Goal: Information Seeking & Learning: Find specific fact

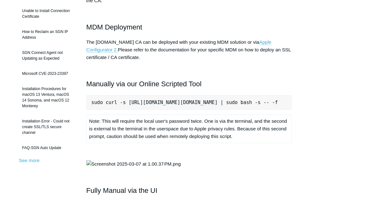
scroll to position [127, 0]
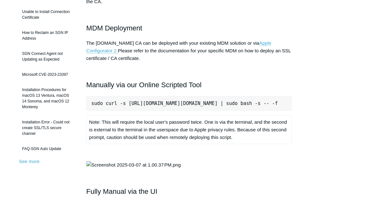
click at [190, 96] on pre "sudo curl -s [URL][DOMAIN_NAME][DOMAIN_NAME] | sudo bash -s -- -f" at bounding box center [188, 103] width 205 height 15
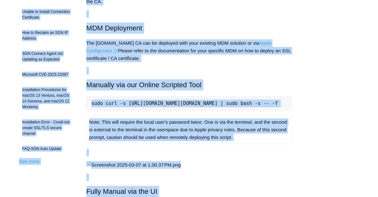
click at [191, 96] on pre "sudo curl -s [URL][DOMAIN_NAME][DOMAIN_NAME] | sudo bash -s -- -f" at bounding box center [188, 103] width 205 height 15
click at [214, 96] on pre "sudo curl -s [URL][DOMAIN_NAME][DOMAIN_NAME] | sudo bash -s -- -f" at bounding box center [188, 103] width 205 height 15
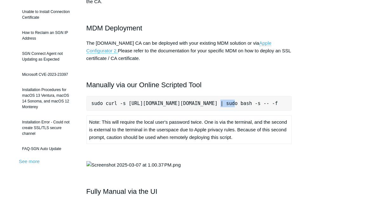
click at [214, 96] on pre "sudo curl -s [URL][DOMAIN_NAME][DOMAIN_NAME] | sudo bash -s -- -f" at bounding box center [188, 103] width 205 height 15
drag, startPoint x: 214, startPoint y: 92, endPoint x: 86, endPoint y: 99, distance: 128.4
click at [86, 99] on pre "sudo curl -s [URL][DOMAIN_NAME][DOMAIN_NAME] | sudo bash -s -- -f" at bounding box center [188, 103] width 205 height 15
copy pre "sudo curl -s [URL][DOMAIN_NAME][DOMAIN_NAME] | sudo bash"
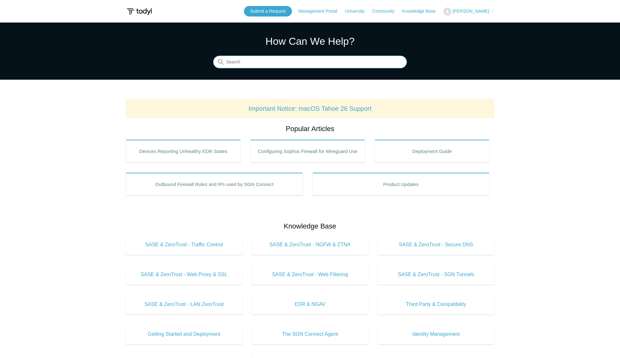
click at [246, 63] on input "Search" at bounding box center [310, 62] width 194 height 13
type input "n"
type input "Installer"
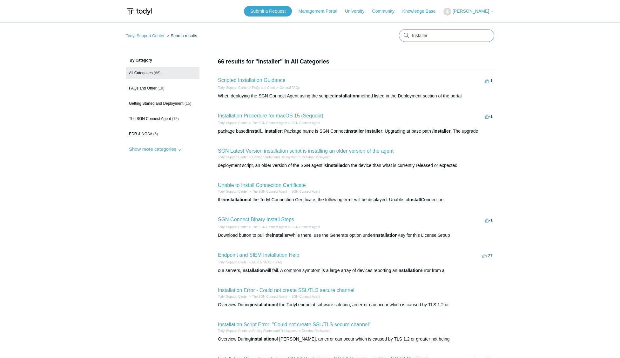
drag, startPoint x: 441, startPoint y: 37, endPoint x: 348, endPoint y: 41, distance: 93.4
click at [348, 41] on nav "Todyl Support Center Search results There are no matching results in this help …" at bounding box center [310, 38] width 368 height 18
type input "M"
type input "macOS 15.6"
